Goal: Task Accomplishment & Management: Use online tool/utility

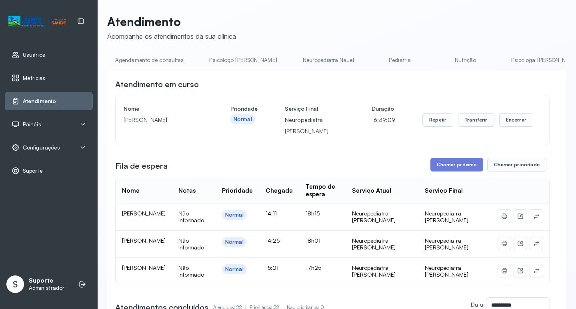
scroll to position [0, 612]
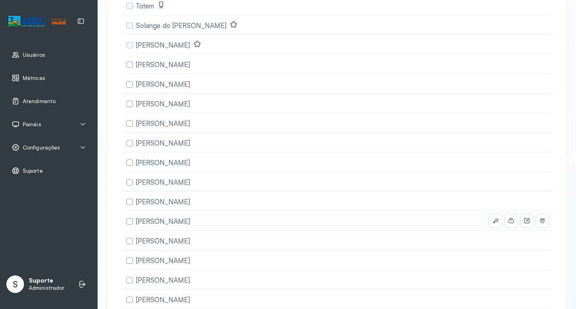
scroll to position [160, 0]
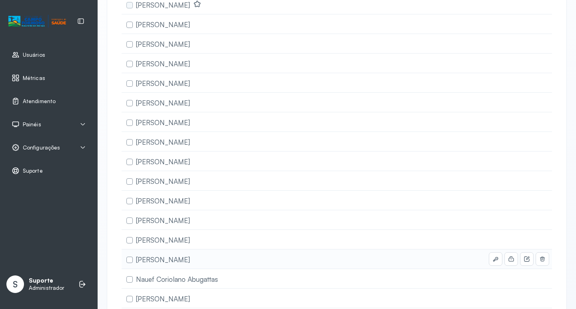
drag, startPoint x: 129, startPoint y: 263, endPoint x: 143, endPoint y: 260, distance: 14.7
click at [133, 259] on div at bounding box center [131, 260] width 10 height 6
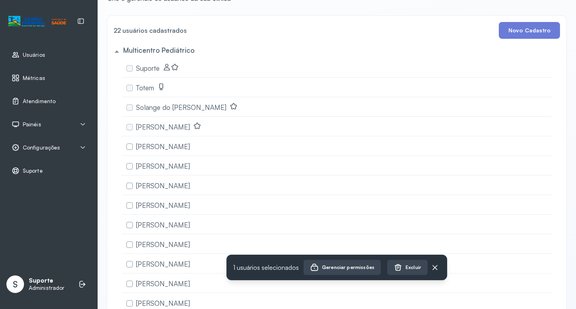
scroll to position [0, 0]
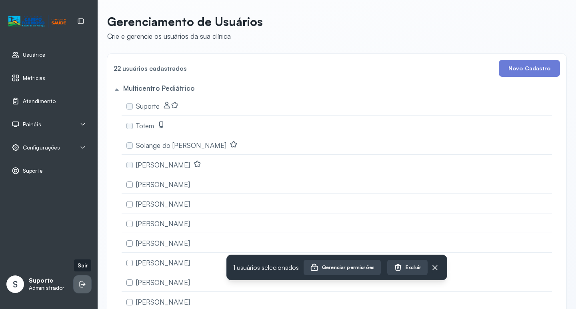
click at [78, 286] on icon at bounding box center [82, 284] width 8 height 8
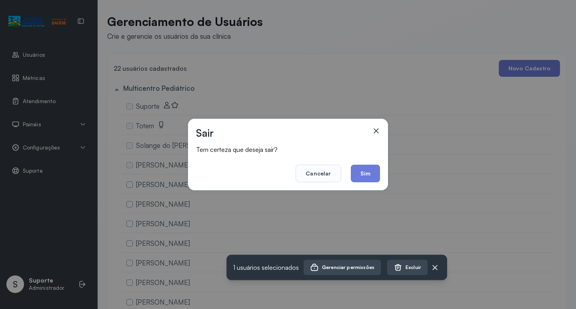
click at [381, 172] on div "Sair Tem certeza que deseja sair? Cancelar Sim" at bounding box center [288, 155] width 200 height 72
click at [375, 176] on button "Sim" at bounding box center [365, 174] width 29 height 18
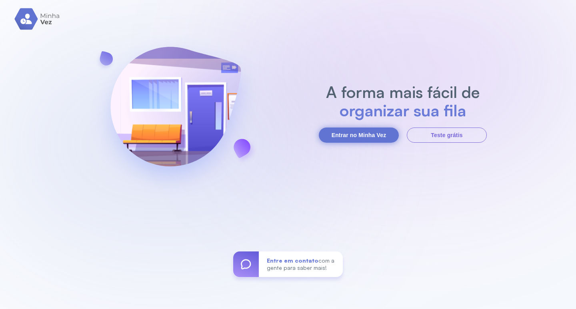
click at [383, 137] on button "Entrar no Minha Vez" at bounding box center [359, 135] width 80 height 15
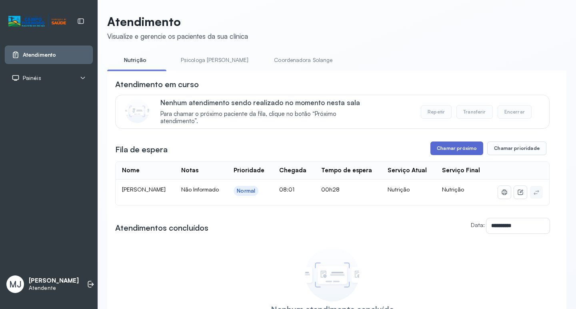
click at [452, 153] on button "Chamar próximo" at bounding box center [456, 149] width 53 height 14
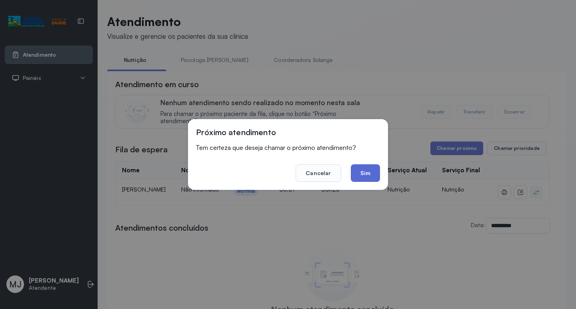
click at [365, 170] on button "Sim" at bounding box center [365, 173] width 29 height 18
